Goal: Task Accomplishment & Management: Manage account settings

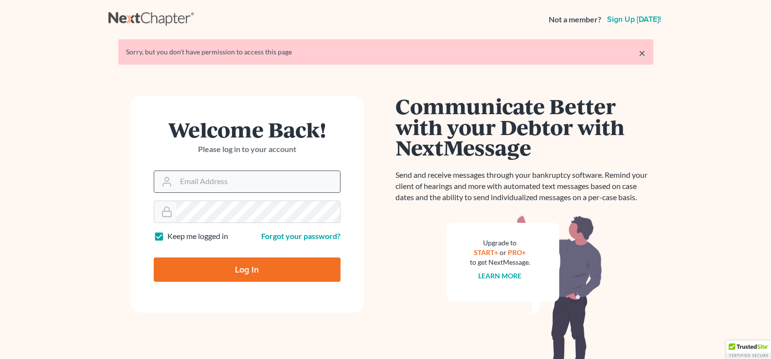
click at [241, 190] on input "Email Address" at bounding box center [258, 181] width 164 height 21
click at [273, 180] on input "Email Address" at bounding box center [258, 181] width 164 height 21
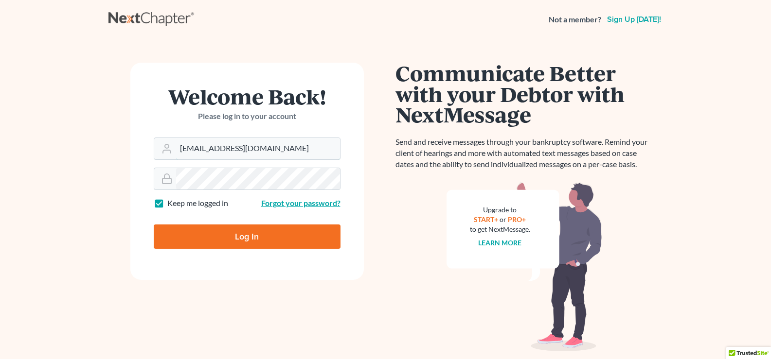
type input "[EMAIL_ADDRESS][DOMAIN_NAME]"
click at [281, 205] on link "Forgot your password?" at bounding box center [300, 202] width 79 height 9
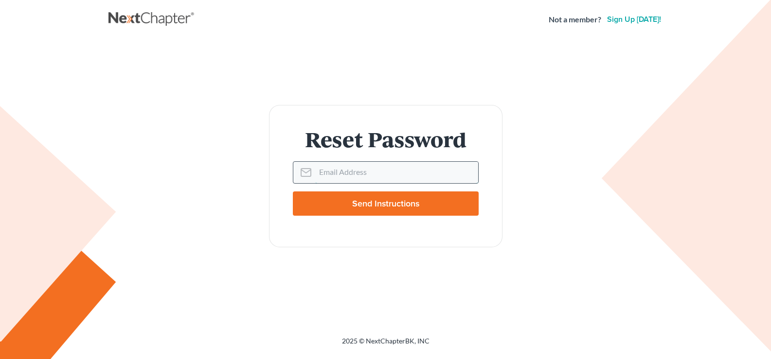
click at [366, 179] on input "Email Address" at bounding box center [396, 172] width 163 height 21
type input "jjohnigan@lawyoming.org"
click at [293, 192] on input "Send Instructions" at bounding box center [386, 204] width 186 height 24
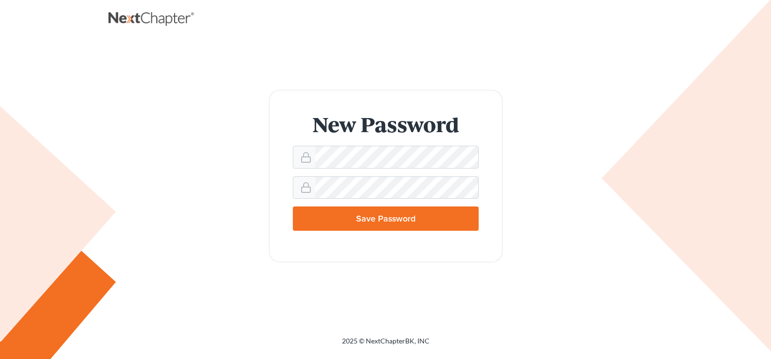
click at [99, 165] on main "New Password Save Password" at bounding box center [385, 176] width 771 height 274
click at [466, 276] on div "New Password Save Password" at bounding box center [385, 176] width 554 height 274
click at [471, 215] on input "Save Password" at bounding box center [386, 219] width 186 height 24
type input "Thinking..."
